Goal: Transaction & Acquisition: Purchase product/service

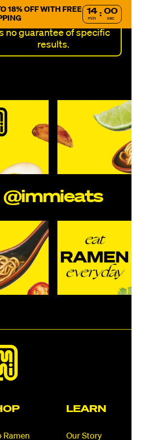
scroll to position [8099, 26]
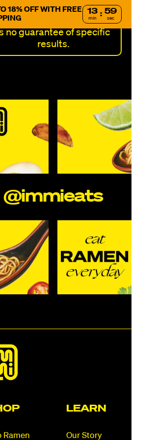
click at [21, 295] on img at bounding box center [11, 257] width 74 height 74
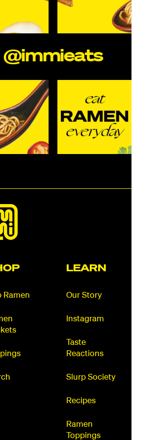
scroll to position [8134, 26]
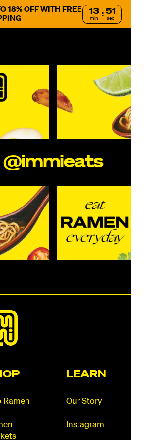
click at [77, 22] on p "UP TO 18% OFF WITH FREE SHIPPING" at bounding box center [33, 14] width 98 height 18
click at [75, 11] on p "UP TO 18% OFF WITH FREE SHIPPING" at bounding box center [33, 14] width 98 height 18
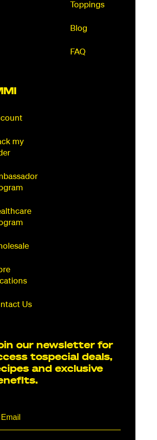
scroll to position [8680, 23]
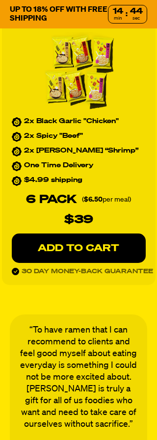
click at [52, 253] on p "ADD TO CART" at bounding box center [78, 248] width 95 height 10
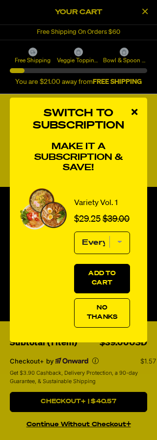
scroll to position [1408, 0]
